Goal: Transaction & Acquisition: Purchase product/service

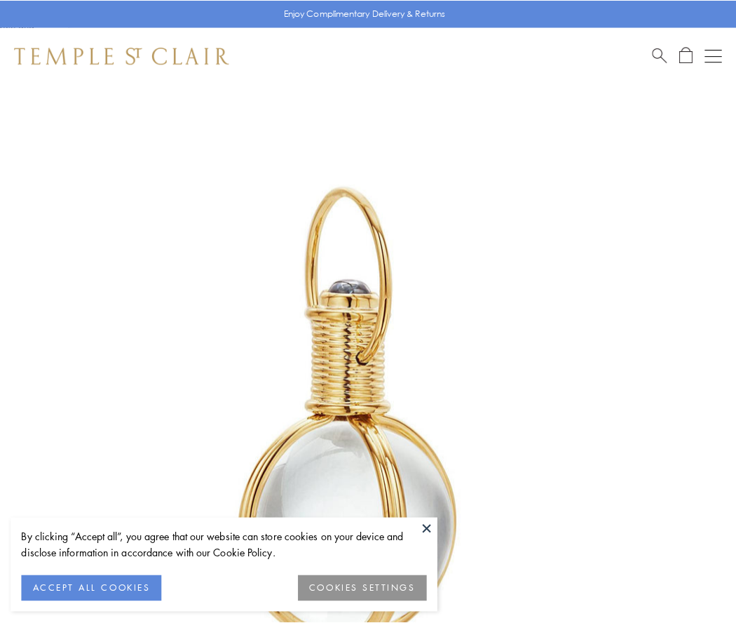
scroll to position [366, 0]
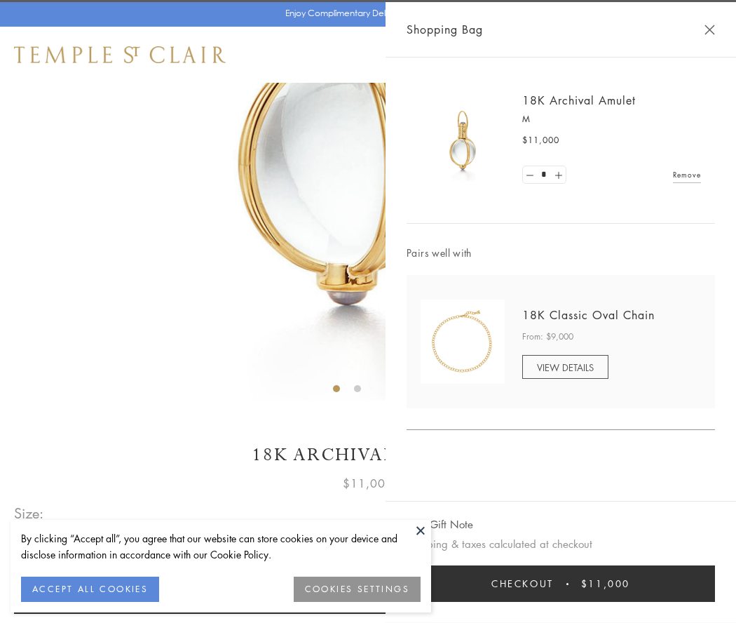
click at [561, 584] on button "Checkout $11,000" at bounding box center [561, 583] width 309 height 36
